Goal: Check status: Check status

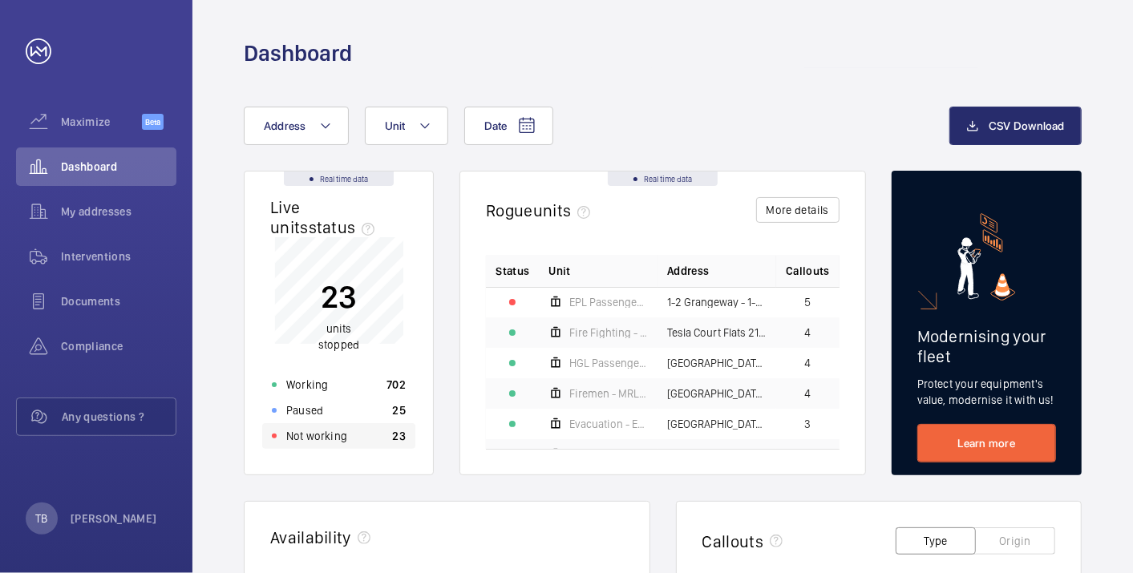
click at [346, 435] on div "Not working 23" at bounding box center [338, 436] width 153 height 26
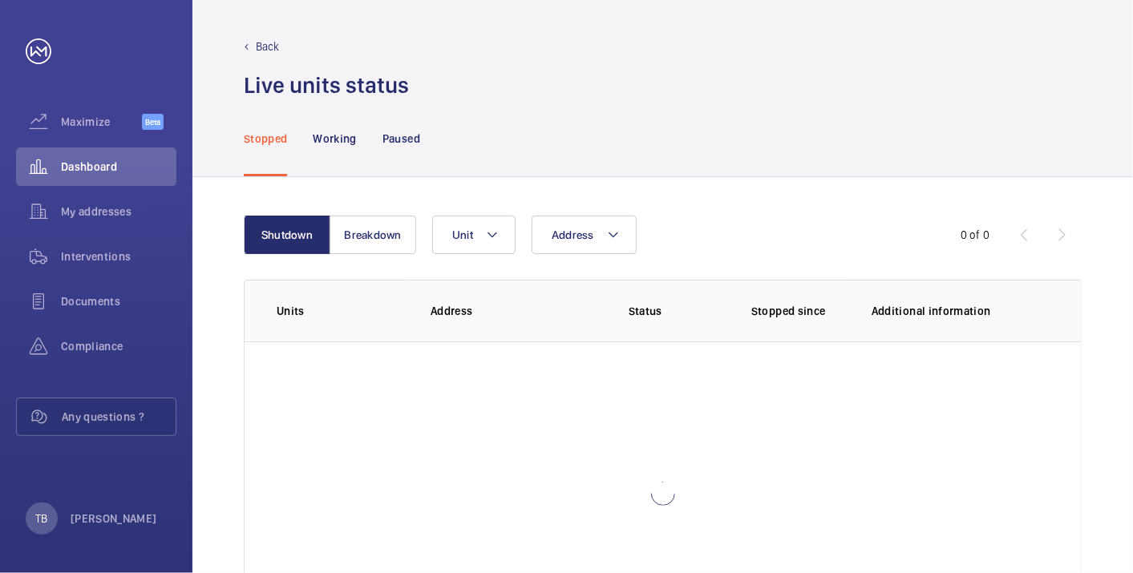
scroll to position [110, 0]
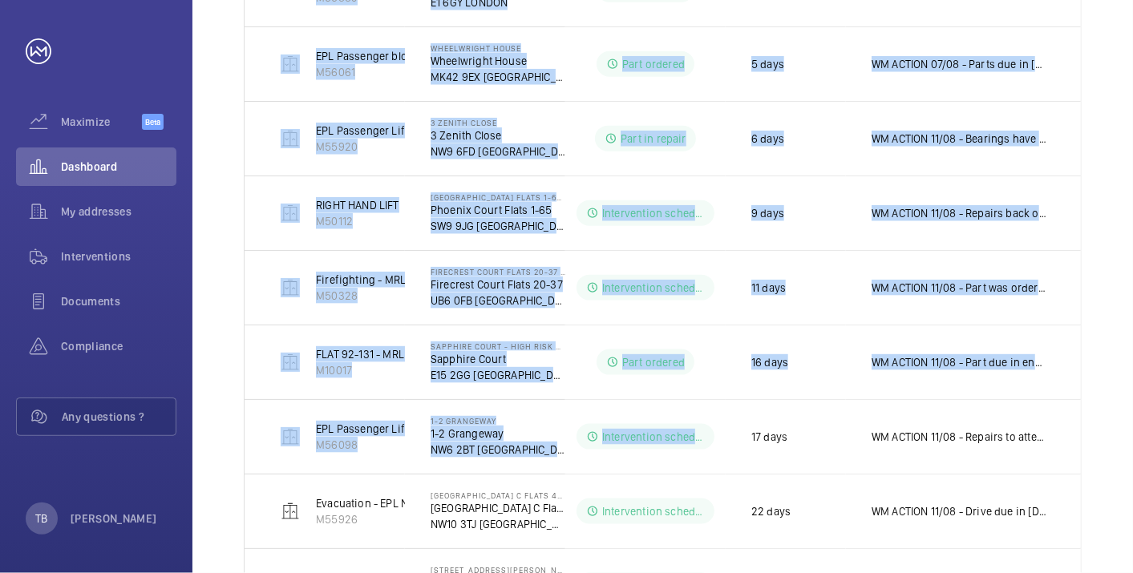
scroll to position [1142, 0]
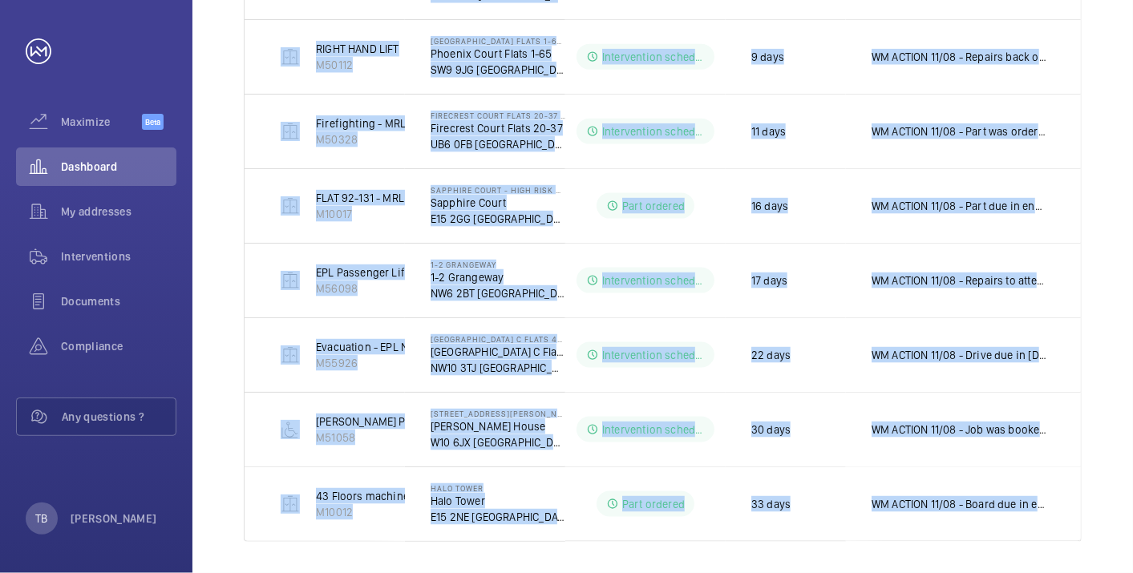
drag, startPoint x: 274, startPoint y: 198, endPoint x: 1134, endPoint y: 552, distance: 930.0
click at [1132, 552] on html "Your request has been sent. We will contact you soon. Maximize Beta Dashboard M…" at bounding box center [566, 286] width 1133 height 573
copy table "Units Address Status Stopped since Additional information LEFT HAND 10 Floors M…"
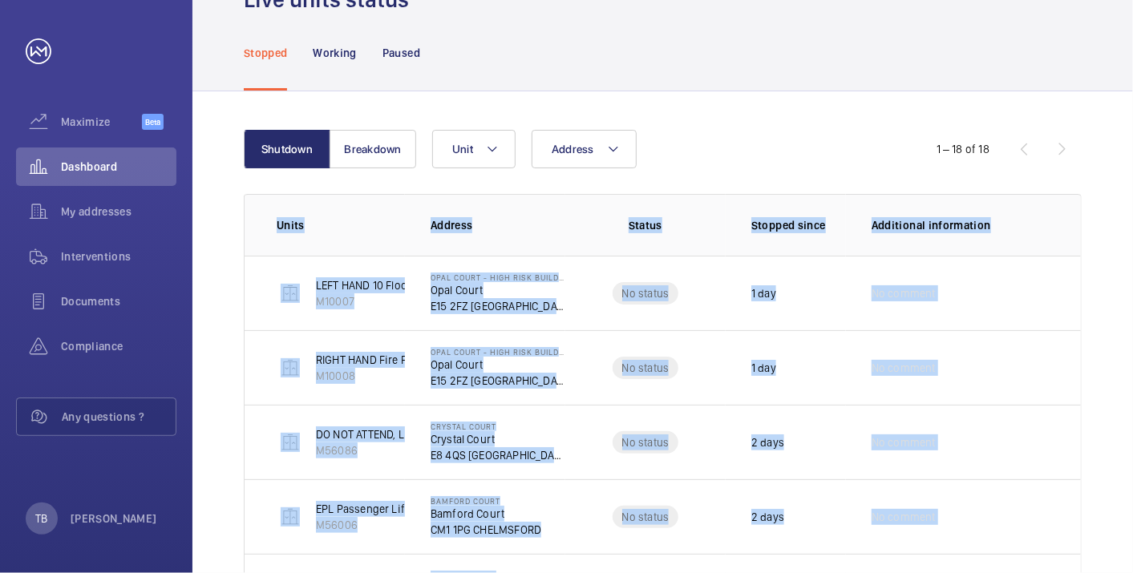
scroll to position [0, 0]
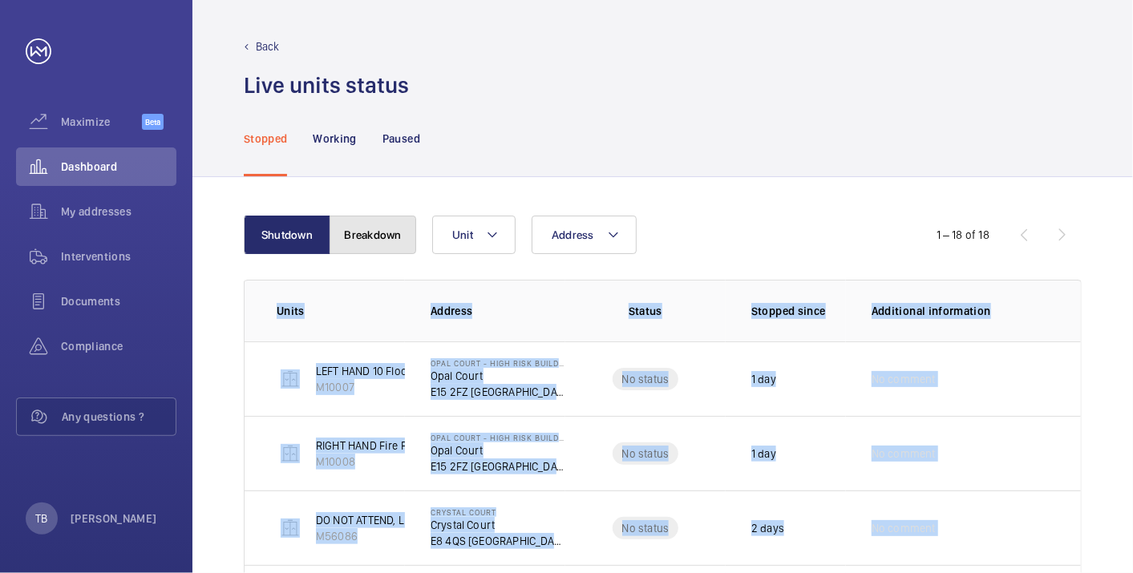
click at [366, 237] on button "Breakdown" at bounding box center [372, 235] width 87 height 38
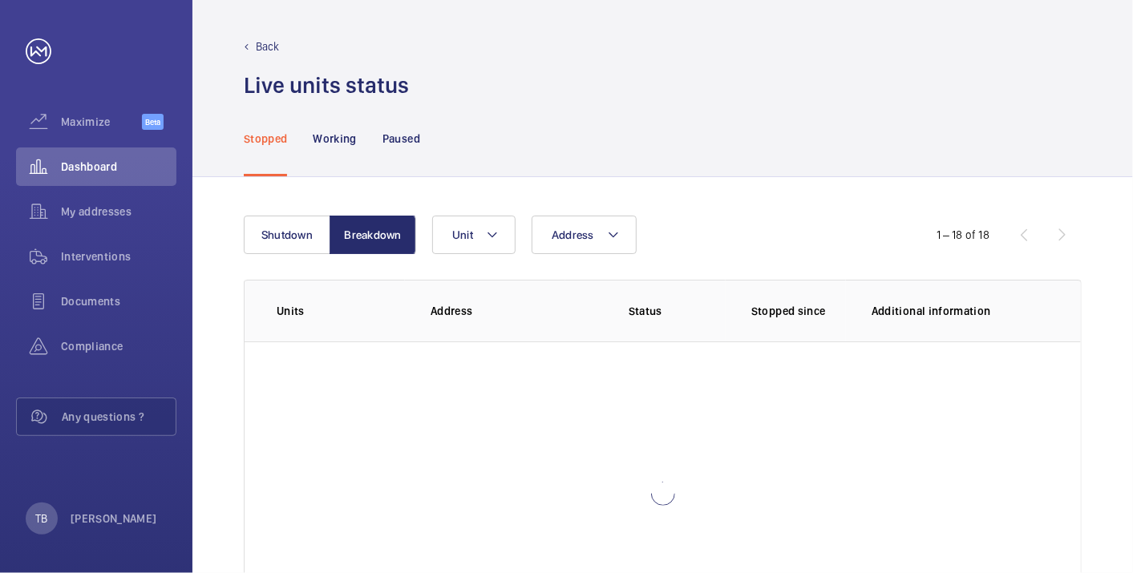
click at [581, 162] on div "Stopped Working Paused" at bounding box center [663, 138] width 838 height 76
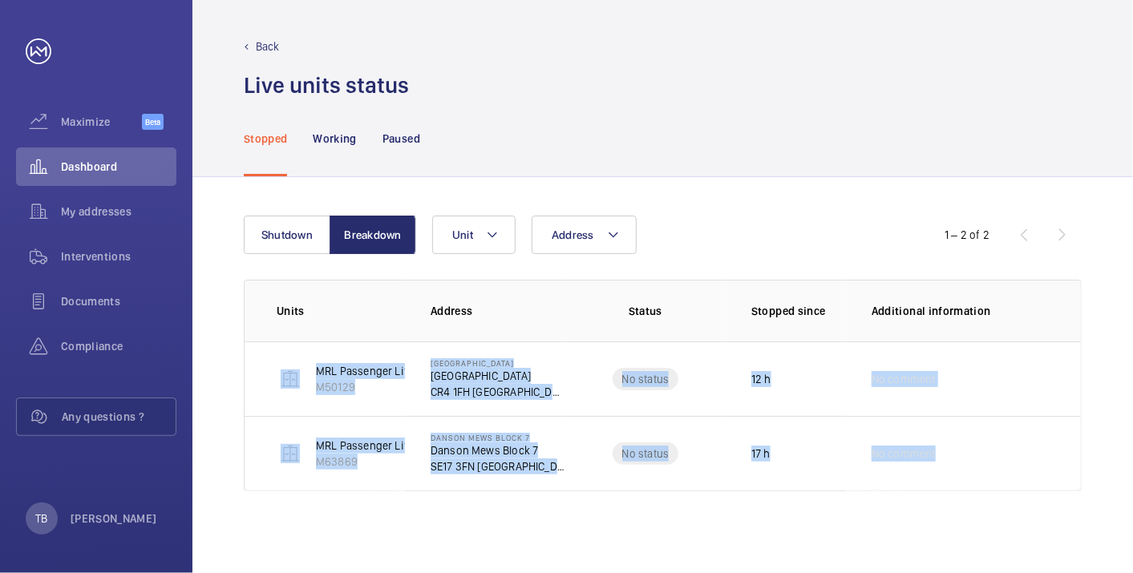
drag, startPoint x: 255, startPoint y: 346, endPoint x: 1114, endPoint y: 473, distance: 868.7
click at [1114, 473] on div "Shutdown Breakdown Address Unit 1 – 2 of 2 Units Address Status Stopped since A…" at bounding box center [662, 375] width 940 height 396
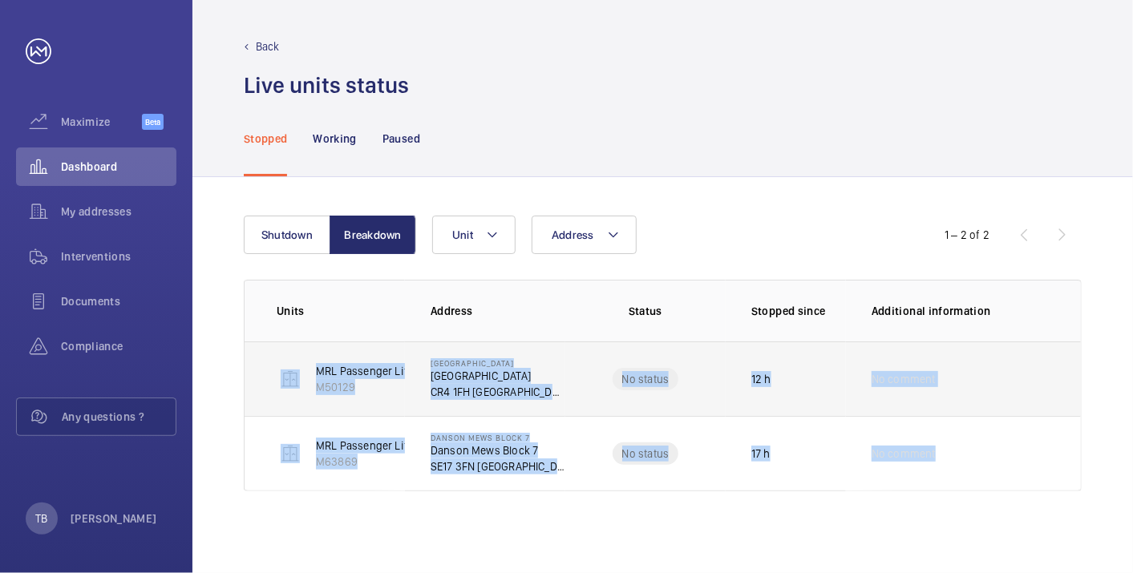
copy tbody "MRL Passenger Lift M50129 [GEOGRAPHIC_DATA] [GEOGRAPHIC_DATA] CR4 1FH [GEOGRAPH…"
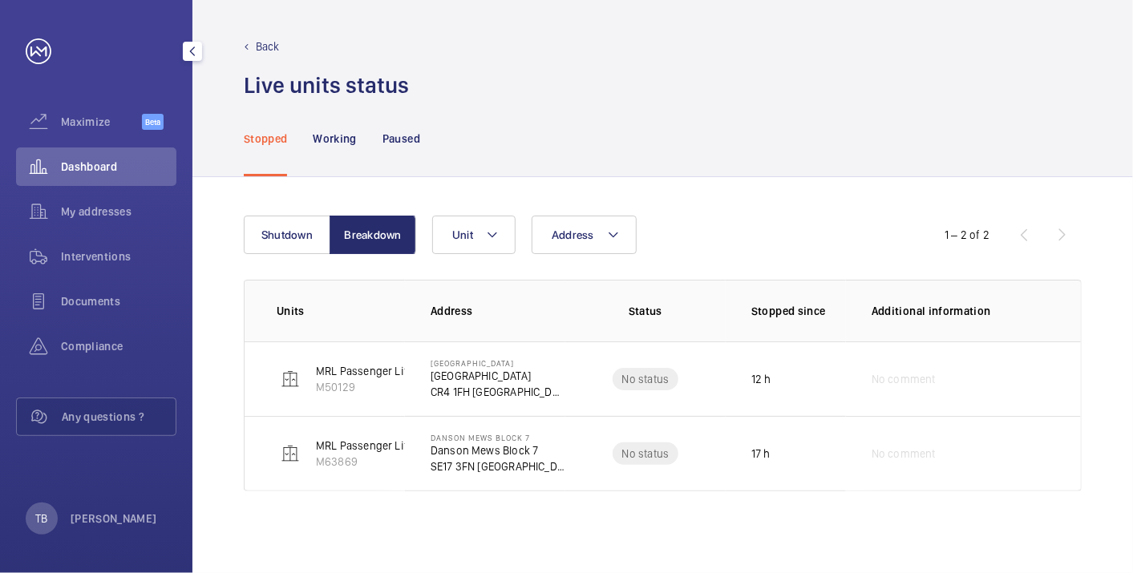
click at [123, 157] on div "Dashboard" at bounding box center [96, 167] width 160 height 38
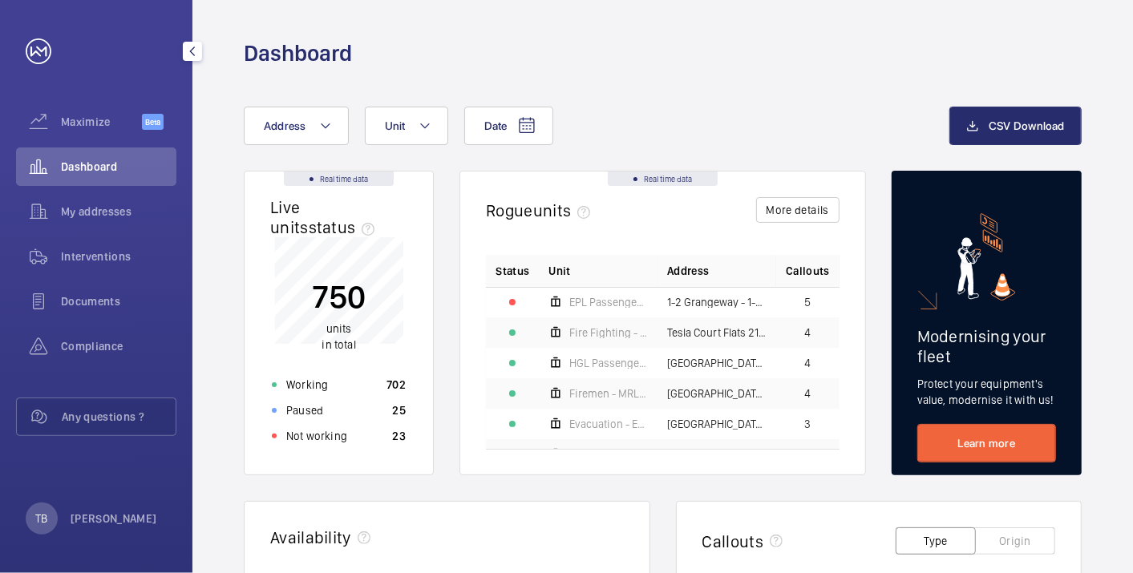
click at [143, 173] on span "Dashboard" at bounding box center [118, 167] width 115 height 16
